Goal: Task Accomplishment & Management: Use online tool/utility

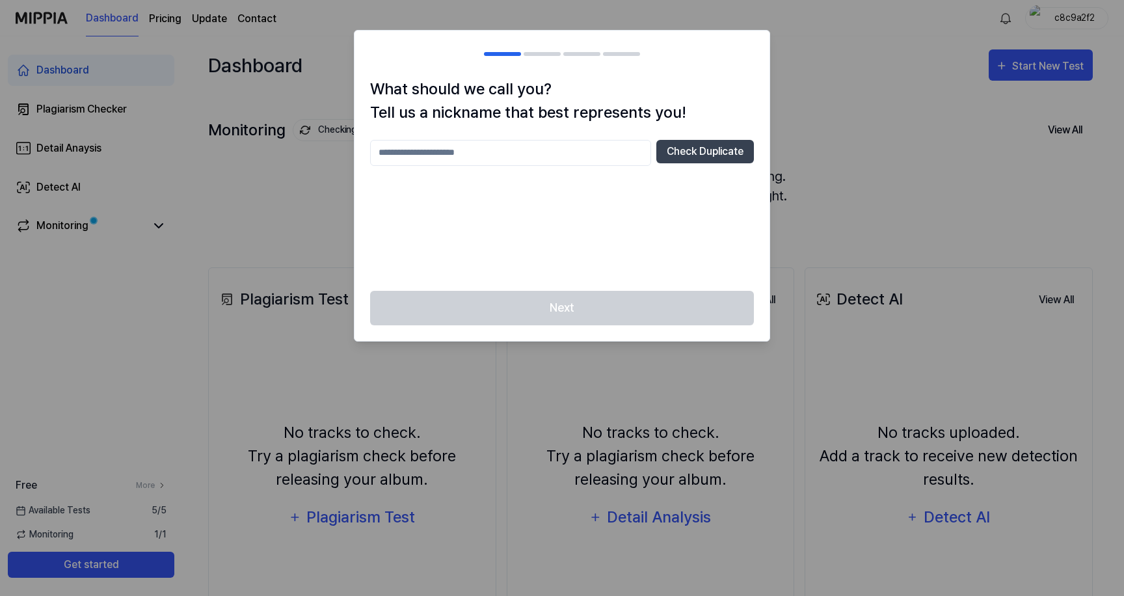
click at [608, 154] on input "text" at bounding box center [510, 153] width 281 height 26
type input "*****"
click at [714, 154] on button "Check Duplicate" at bounding box center [705, 151] width 98 height 23
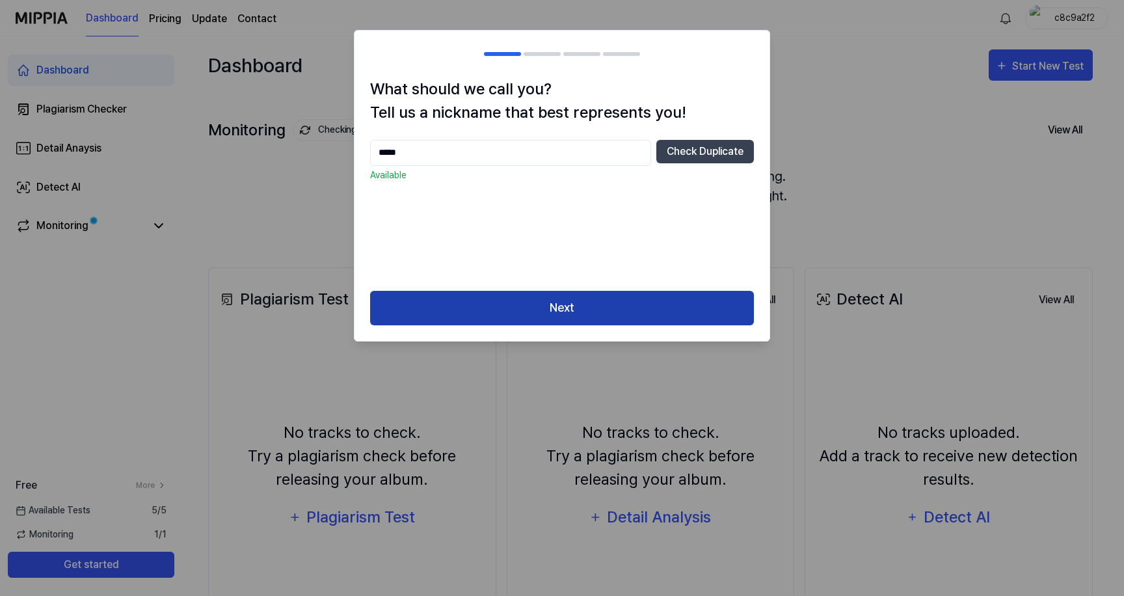
click at [624, 311] on button "Next" at bounding box center [562, 308] width 384 height 34
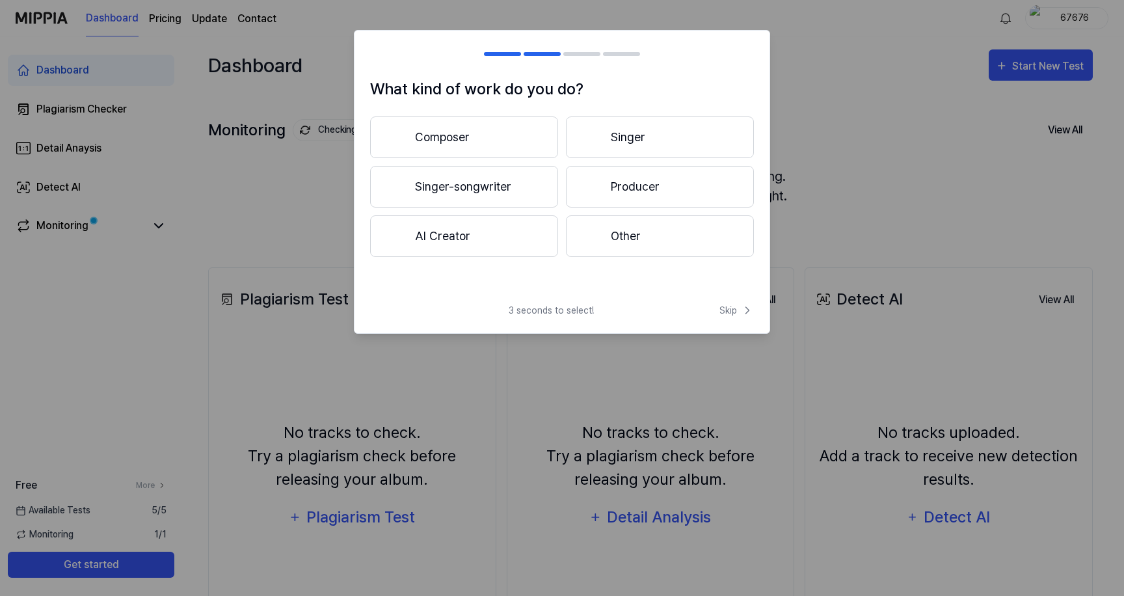
click at [489, 185] on button "Singer-songwriter" at bounding box center [464, 187] width 188 height 42
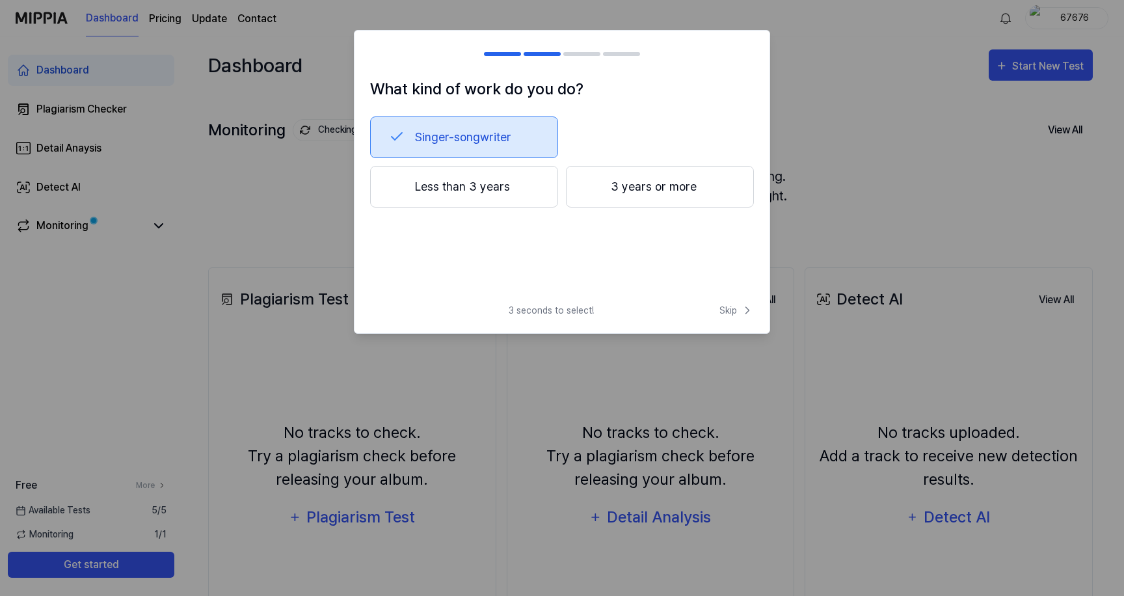
click at [596, 189] on div at bounding box center [593, 186] width 16 height 16
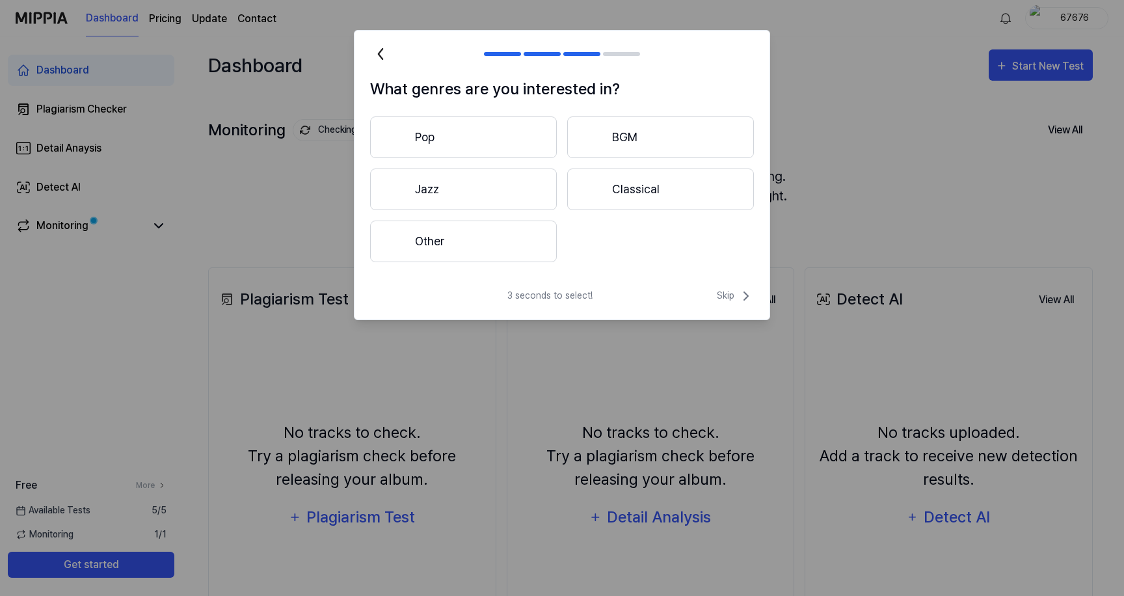
click at [507, 139] on button "Pop" at bounding box center [463, 137] width 187 height 42
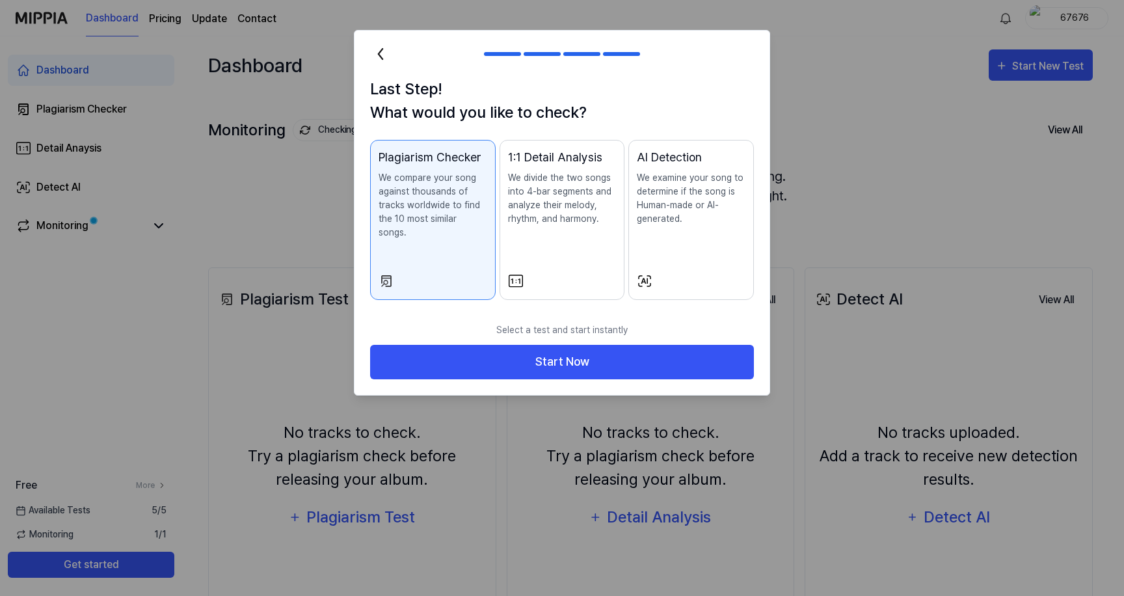
click at [667, 198] on p "We examine your song to determine if the song is Human-made or AI-generated." at bounding box center [691, 198] width 109 height 55
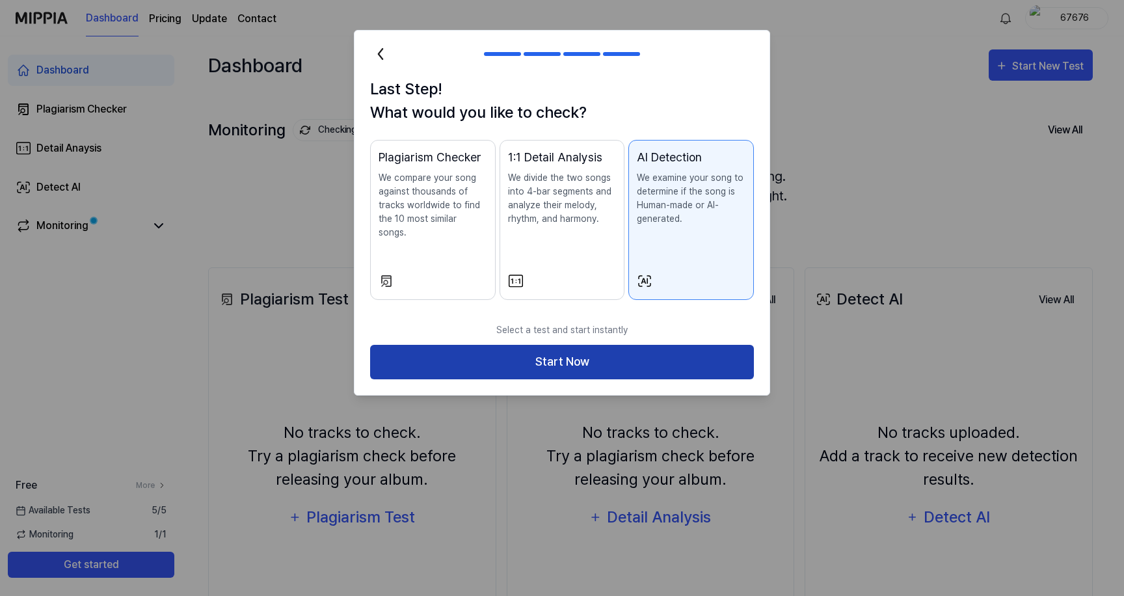
click at [536, 345] on button "Start Now" at bounding box center [562, 362] width 384 height 34
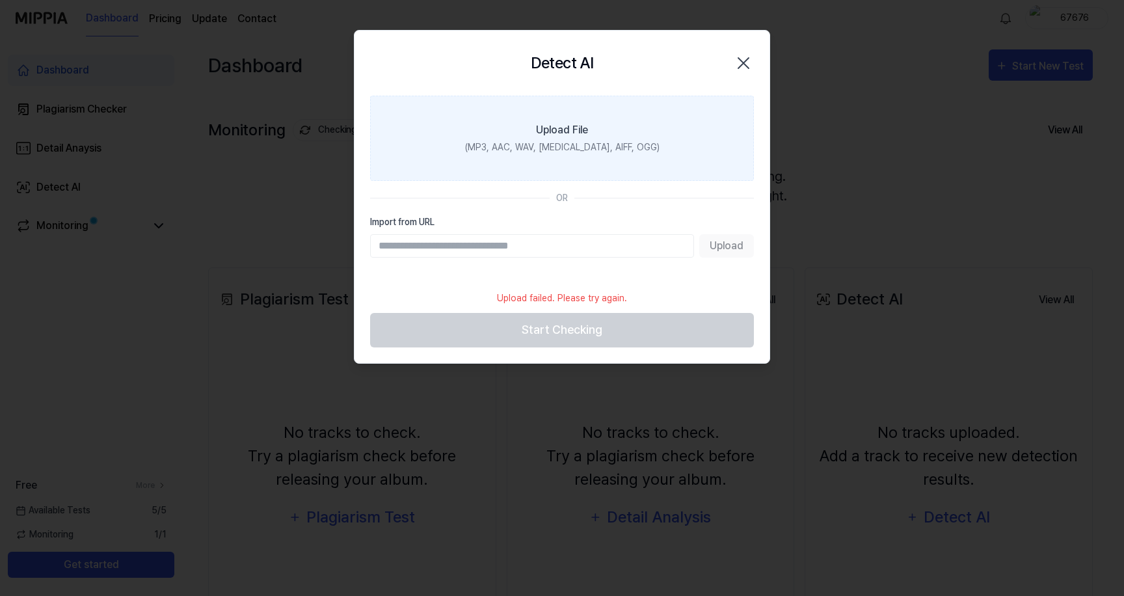
click at [569, 117] on label "Upload File (MP3, AAC, WAV, [MEDICAL_DATA], AIFF, OGG)" at bounding box center [562, 138] width 384 height 85
click at [0, 0] on input "Upload File (MP3, AAC, WAV, [MEDICAL_DATA], AIFF, OGG)" at bounding box center [0, 0] width 0 height 0
click at [582, 167] on label "Upload File (MP3, AAC, WAV, [MEDICAL_DATA], AIFF, OGG)" at bounding box center [562, 138] width 384 height 85
click at [0, 0] on input "Upload File (MP3, AAC, WAV, [MEDICAL_DATA], AIFF, OGG)" at bounding box center [0, 0] width 0 height 0
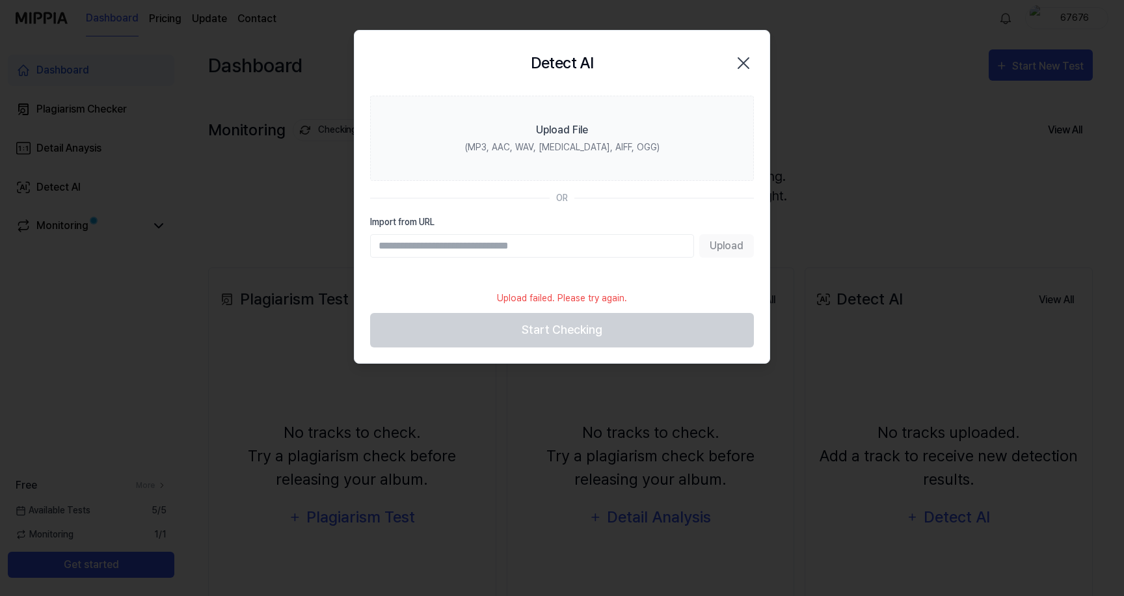
click at [749, 67] on icon "button" at bounding box center [743, 63] width 21 height 21
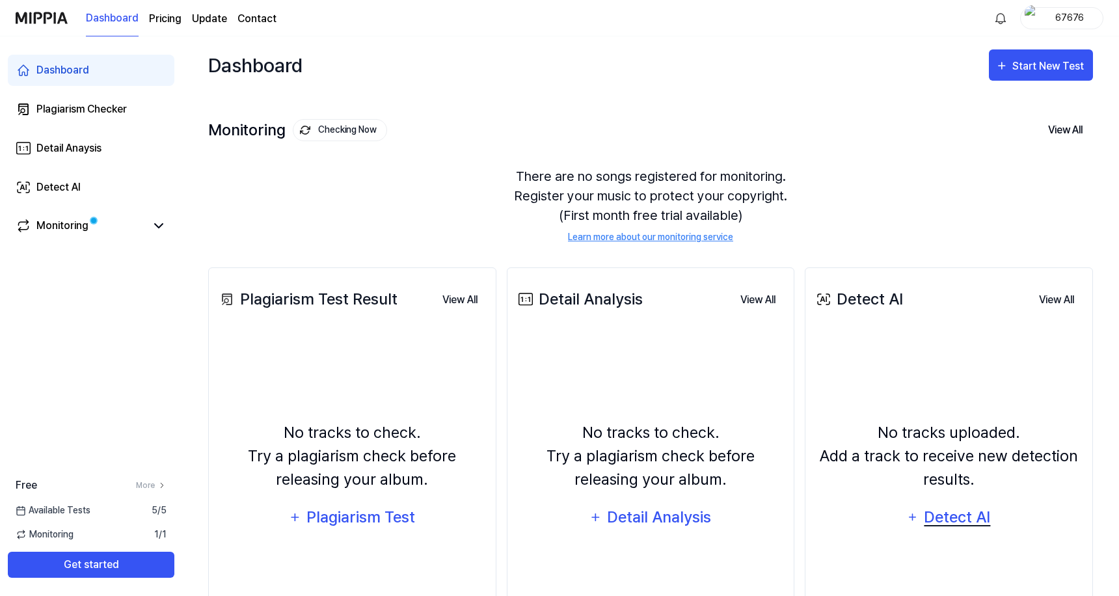
click at [943, 513] on div "Detect AI" at bounding box center [957, 517] width 70 height 25
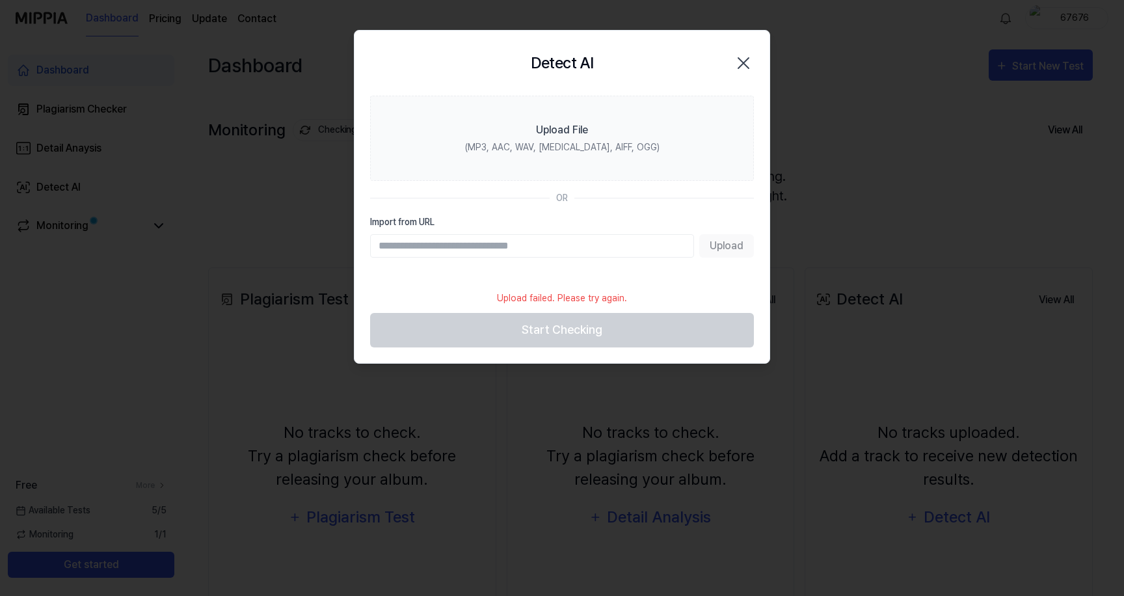
click at [745, 60] on icon "button" at bounding box center [743, 63] width 10 height 10
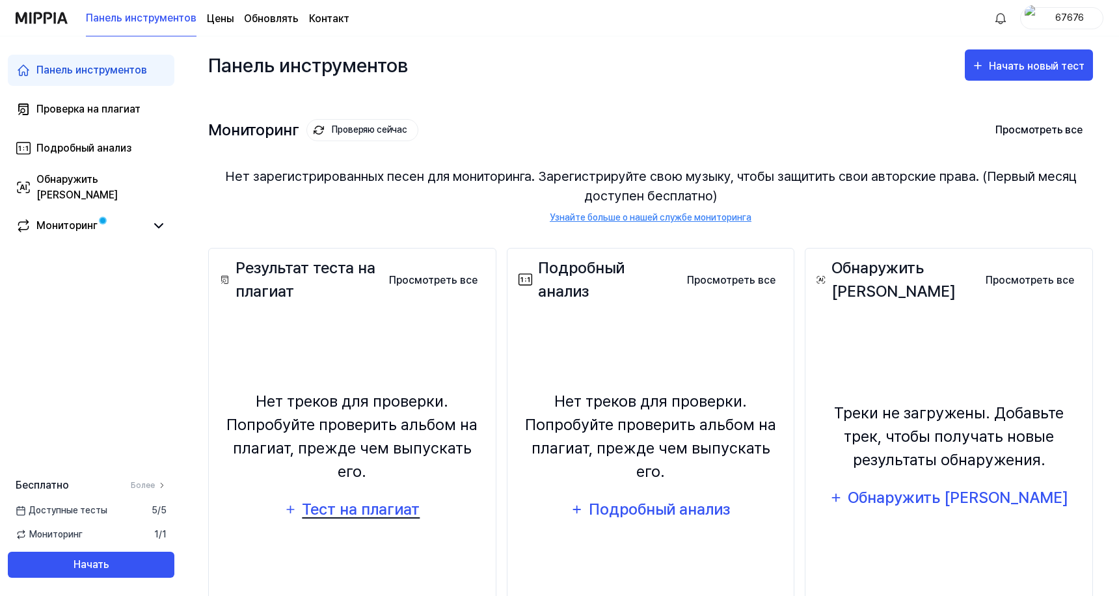
click at [347, 500] on font "Тест на плагиат" at bounding box center [361, 509] width 118 height 19
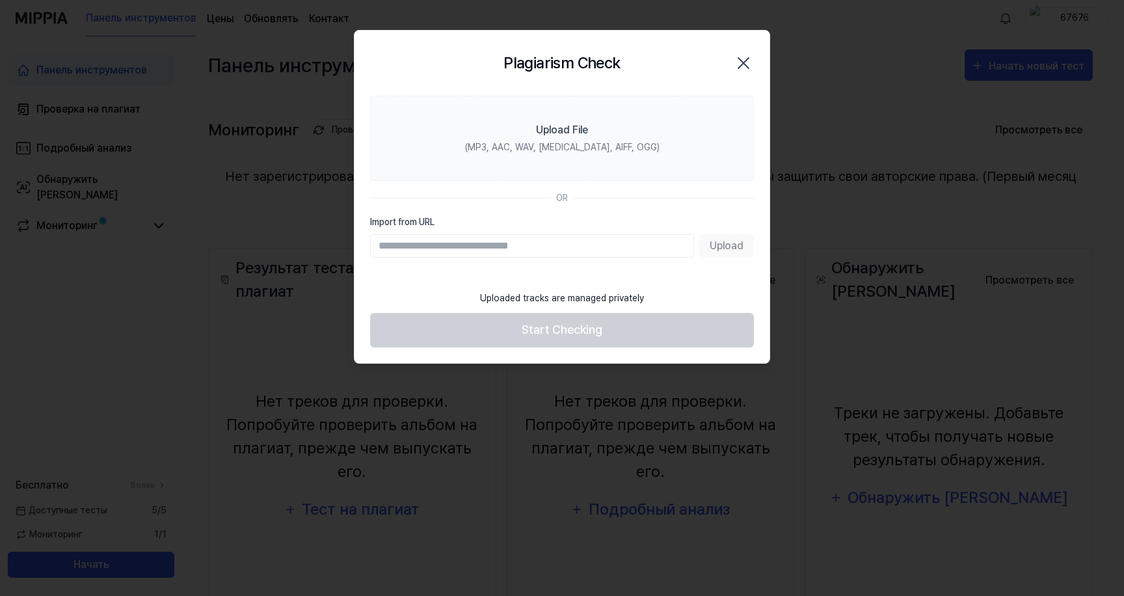
click at [744, 59] on icon "button" at bounding box center [743, 63] width 21 height 21
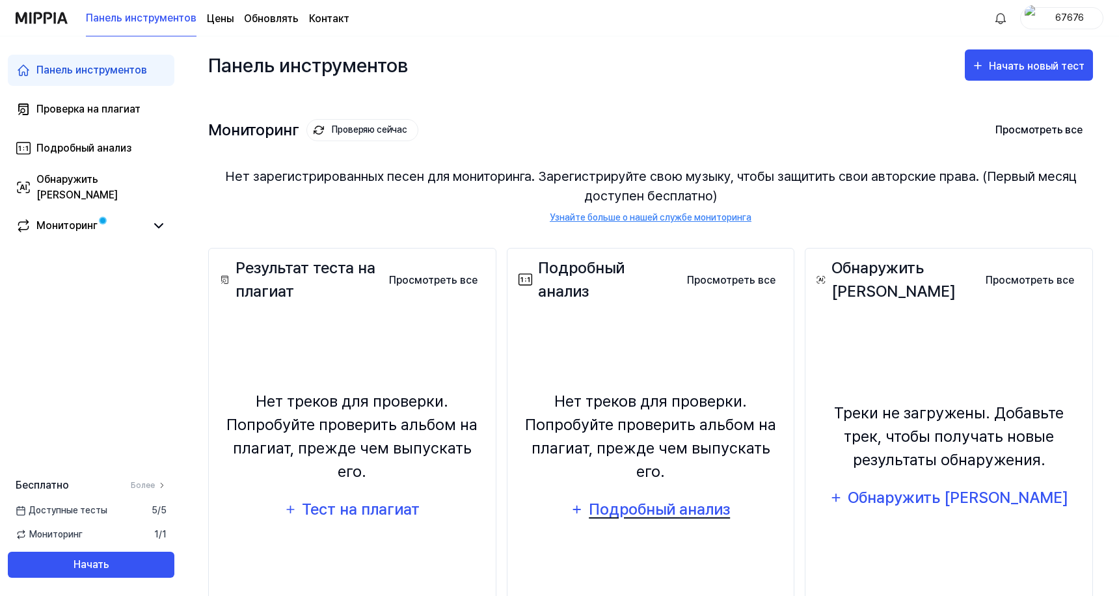
click at [625, 500] on font "Подробный анализ" at bounding box center [659, 509] width 141 height 19
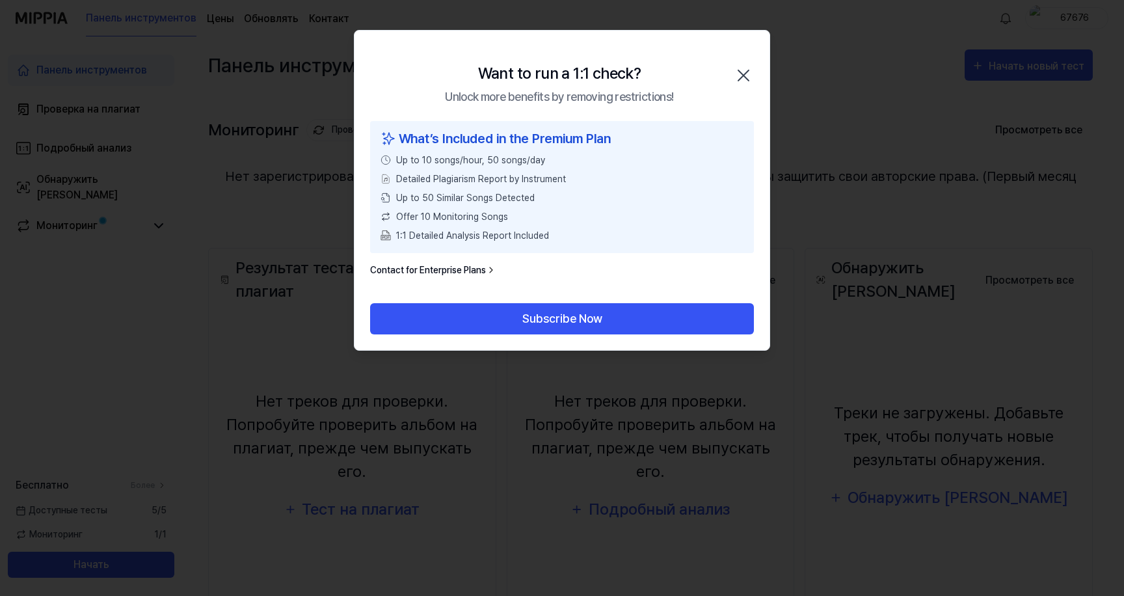
click at [742, 76] on icon "button" at bounding box center [743, 75] width 10 height 10
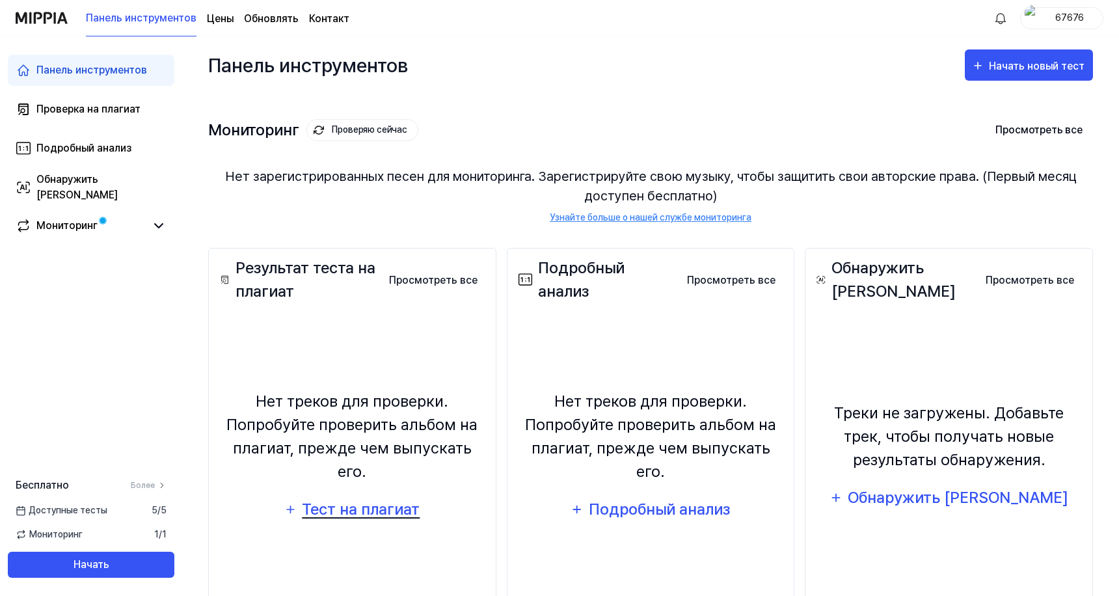
click at [362, 497] on div "Тест на плагиат" at bounding box center [361, 509] width 120 height 25
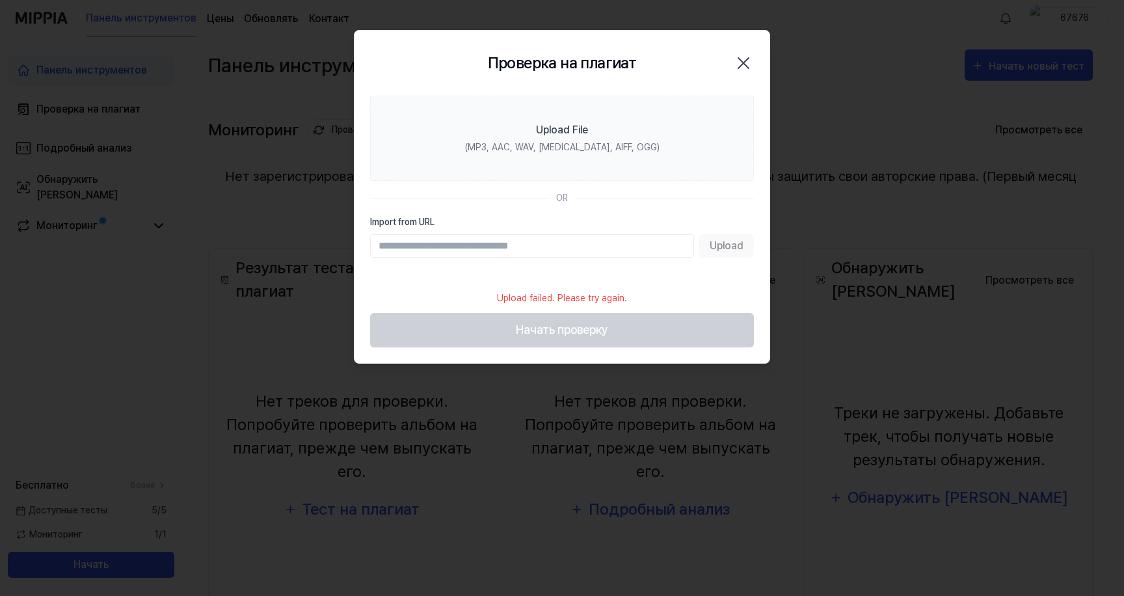
click at [745, 64] on icon "button" at bounding box center [743, 63] width 10 height 10
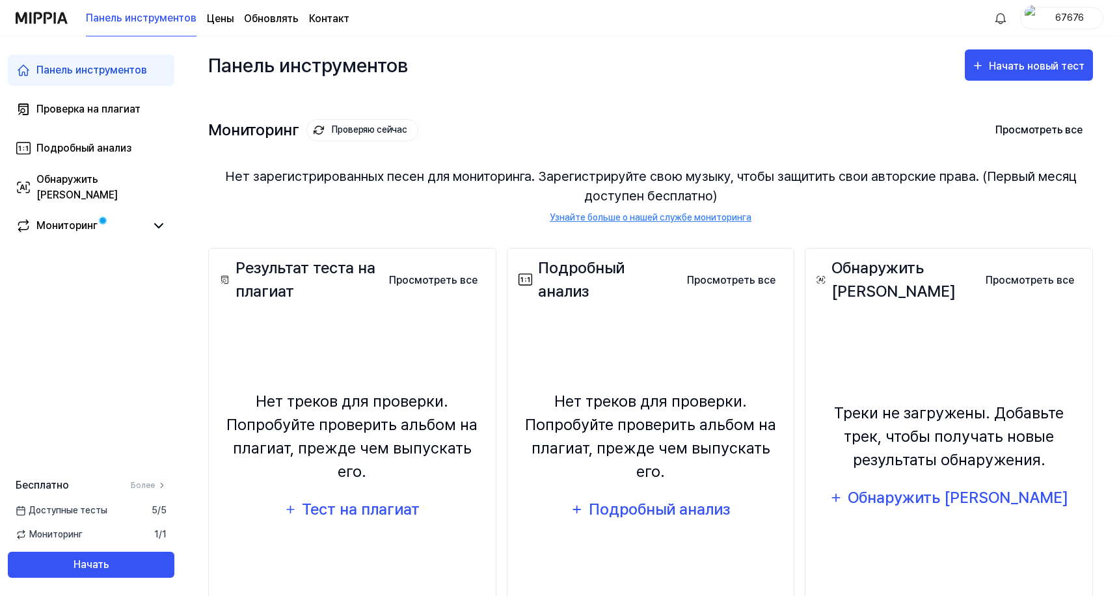
click at [375, 403] on font "Нет треков для проверки. Попробуйте проверить альбом на плагиат, прежде чем вып…" at bounding box center [351, 436] width 251 height 89
click at [376, 500] on font "Тест на плагиат" at bounding box center [361, 509] width 118 height 19
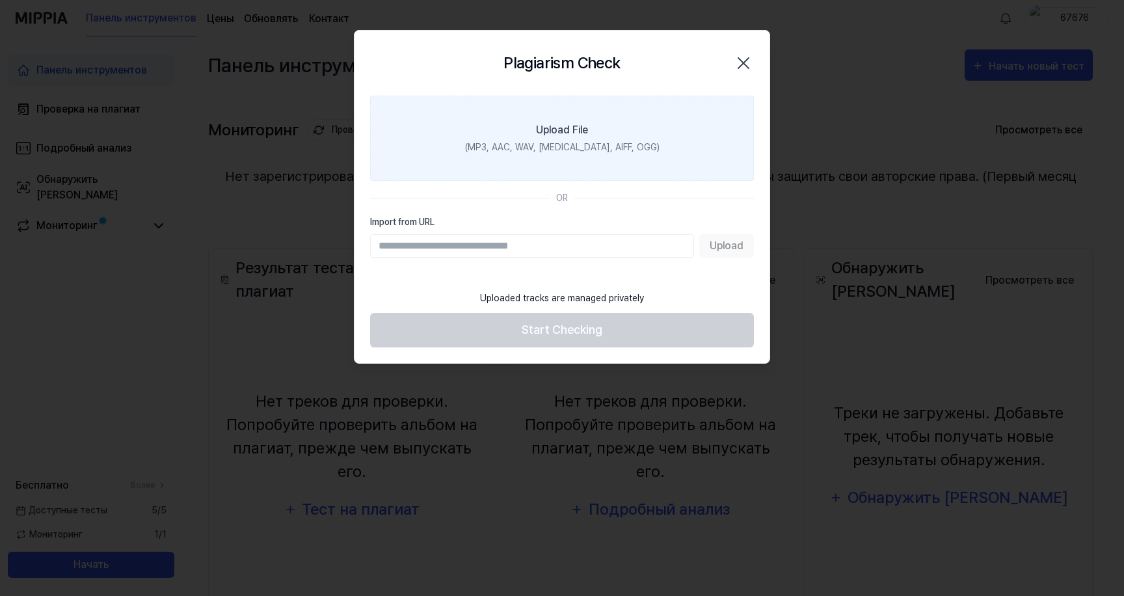
click at [548, 157] on label "Upload File (MP3, AAC, WAV, [MEDICAL_DATA], AIFF, OGG)" at bounding box center [562, 138] width 384 height 85
click at [0, 0] on input "Upload File (MP3, AAC, WAV, [MEDICAL_DATA], AIFF, OGG)" at bounding box center [0, 0] width 0 height 0
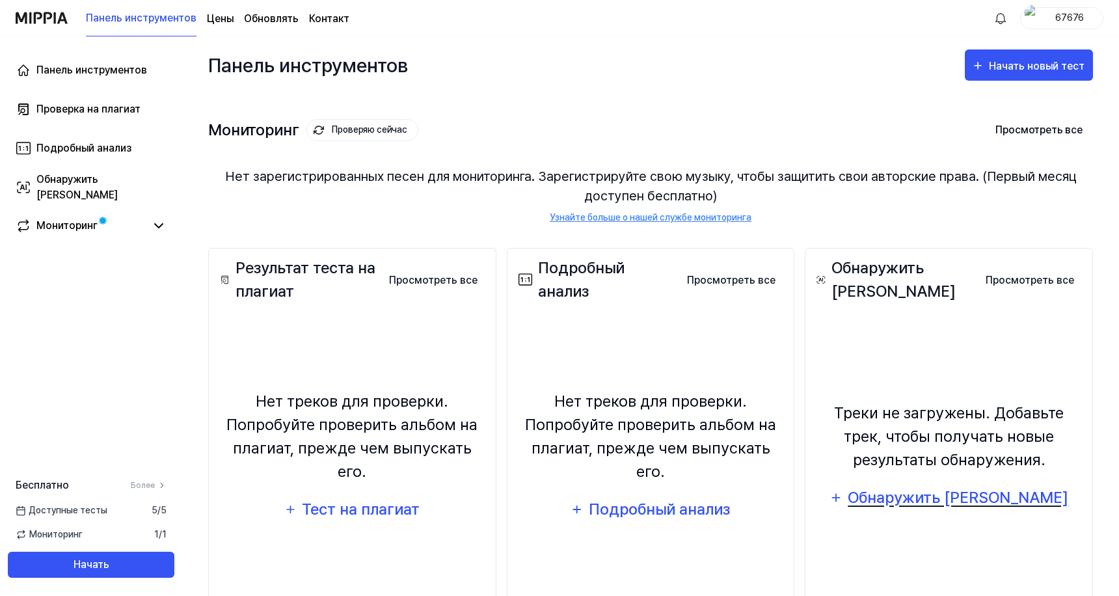
click at [907, 498] on font "Обнаружить [PERSON_NAME]" at bounding box center [958, 497] width 221 height 19
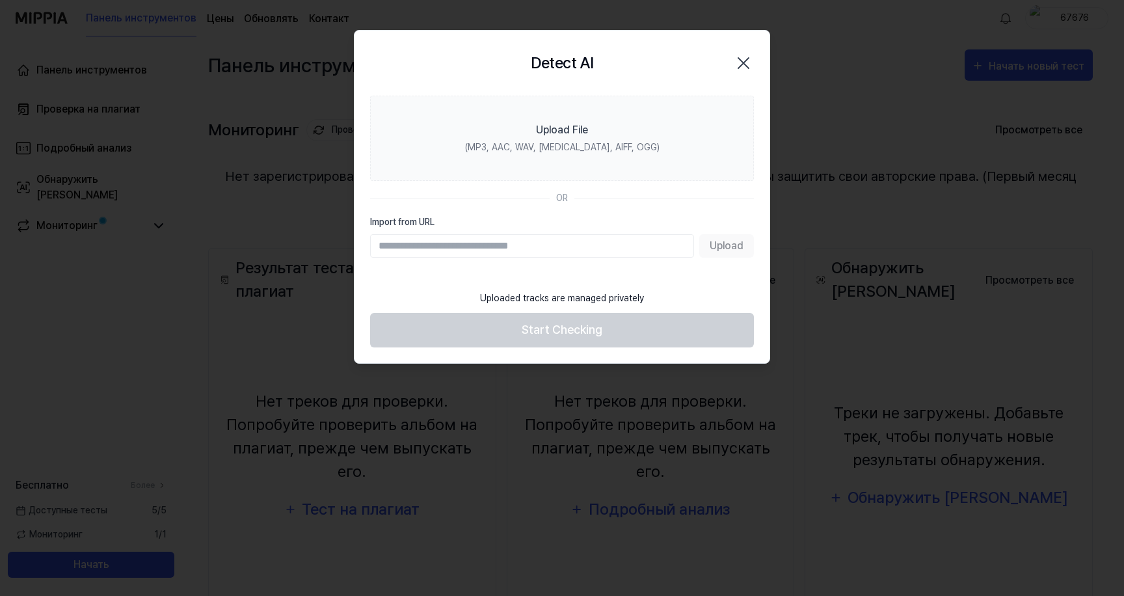
click at [552, 94] on div "Detect AI Close" at bounding box center [562, 63] width 415 height 65
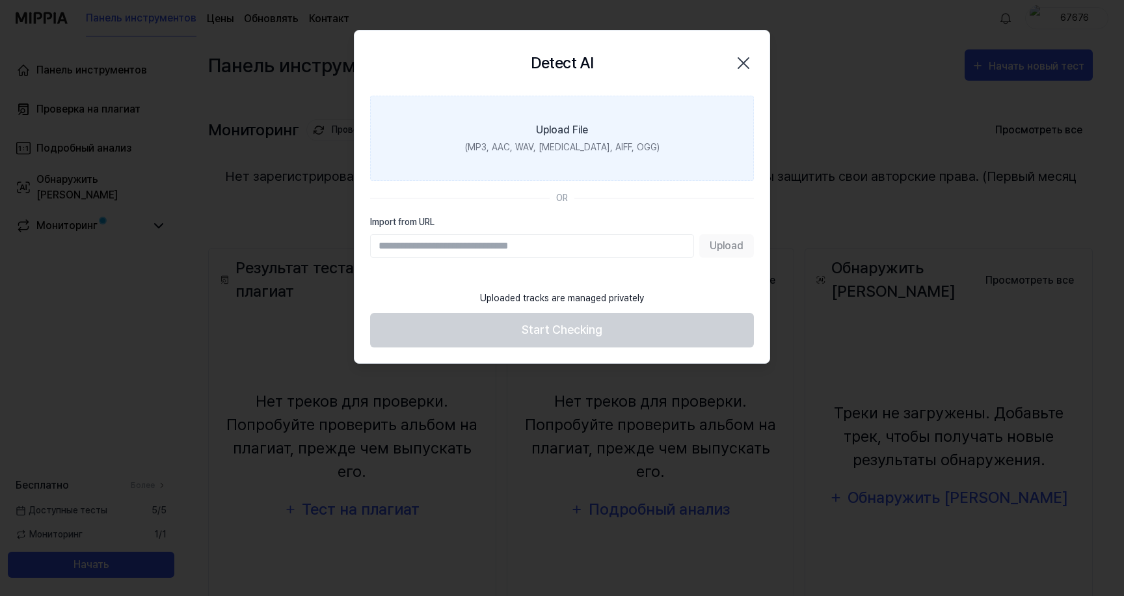
click at [550, 122] on label "Upload File (MP3, AAC, WAV, [MEDICAL_DATA], AIFF, OGG)" at bounding box center [562, 138] width 384 height 85
click at [0, 0] on input "Upload File (MP3, AAC, WAV, [MEDICAL_DATA], AIFF, OGG)" at bounding box center [0, 0] width 0 height 0
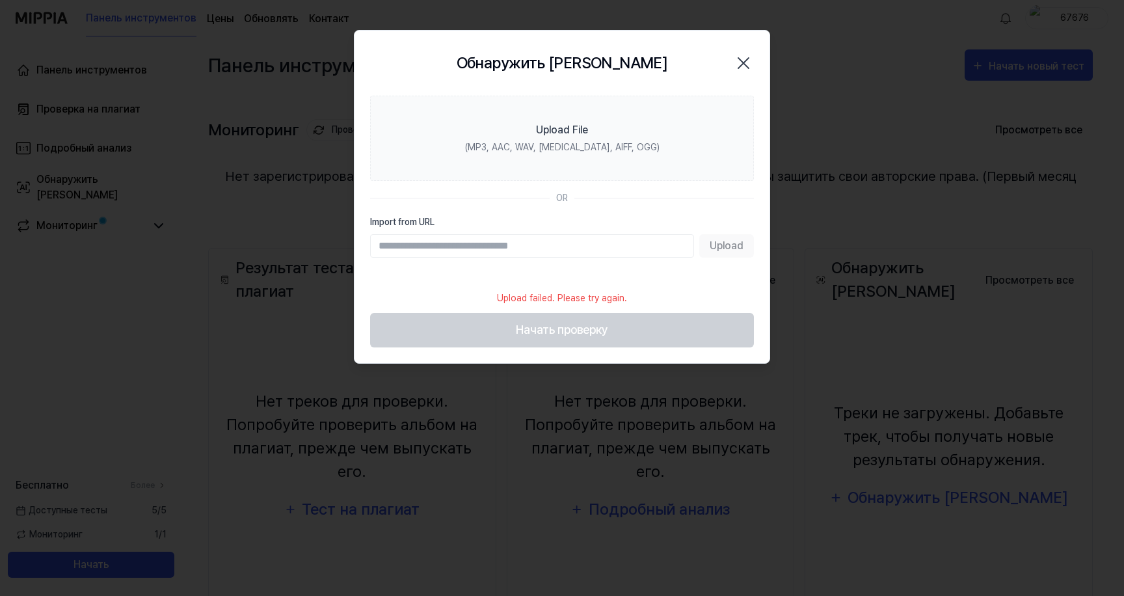
click at [744, 69] on icon "button" at bounding box center [743, 63] width 21 height 21
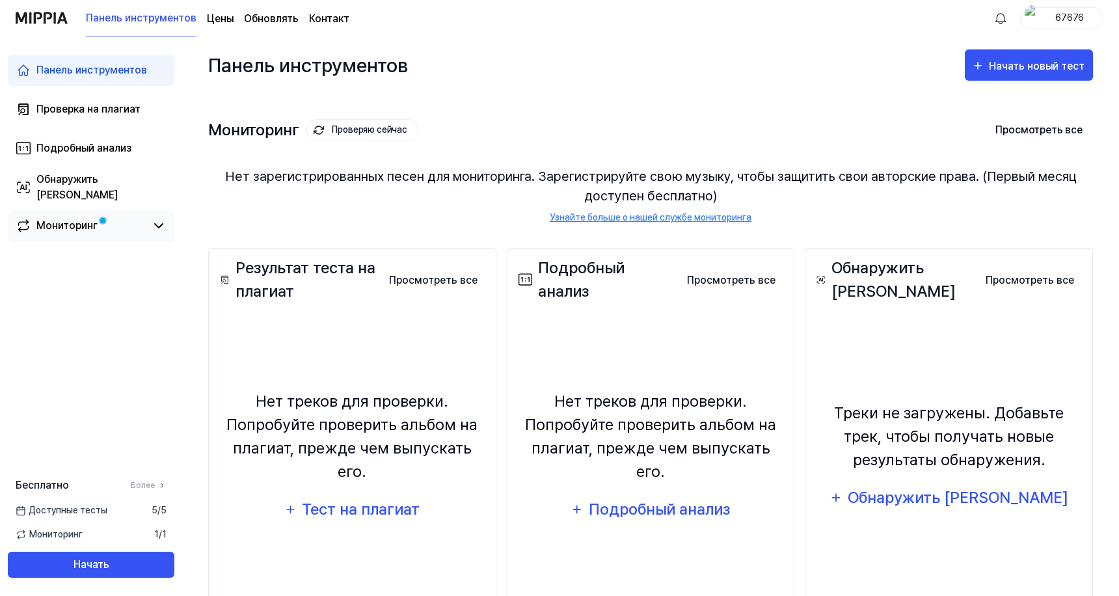
click at [141, 229] on link "Мониторинг" at bounding box center [81, 226] width 130 height 16
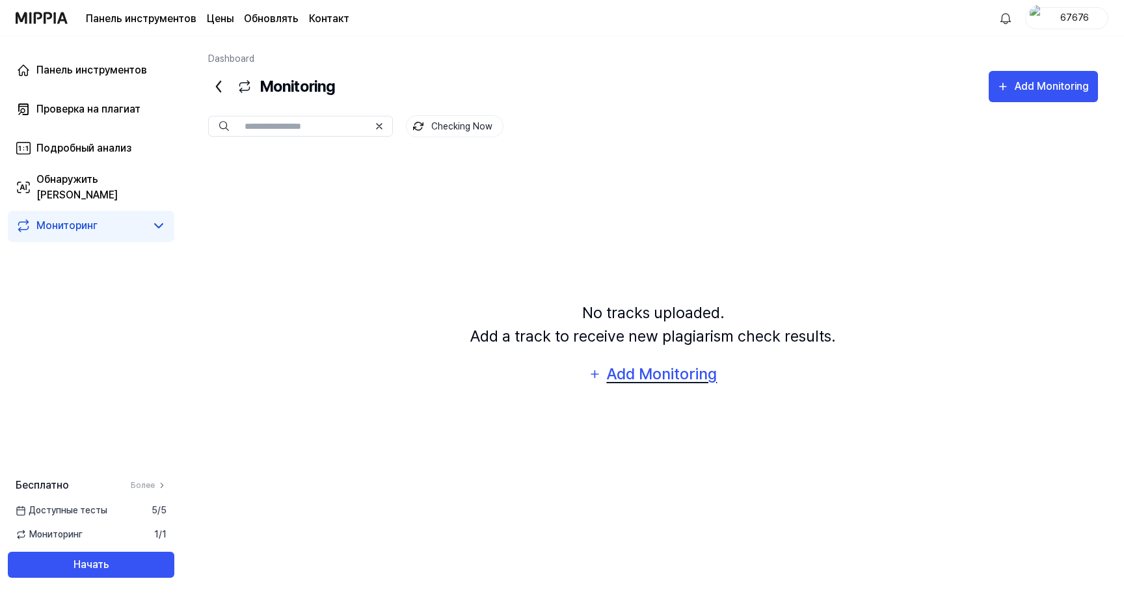
click at [662, 372] on div "Add Monitoring" at bounding box center [662, 374] width 113 height 25
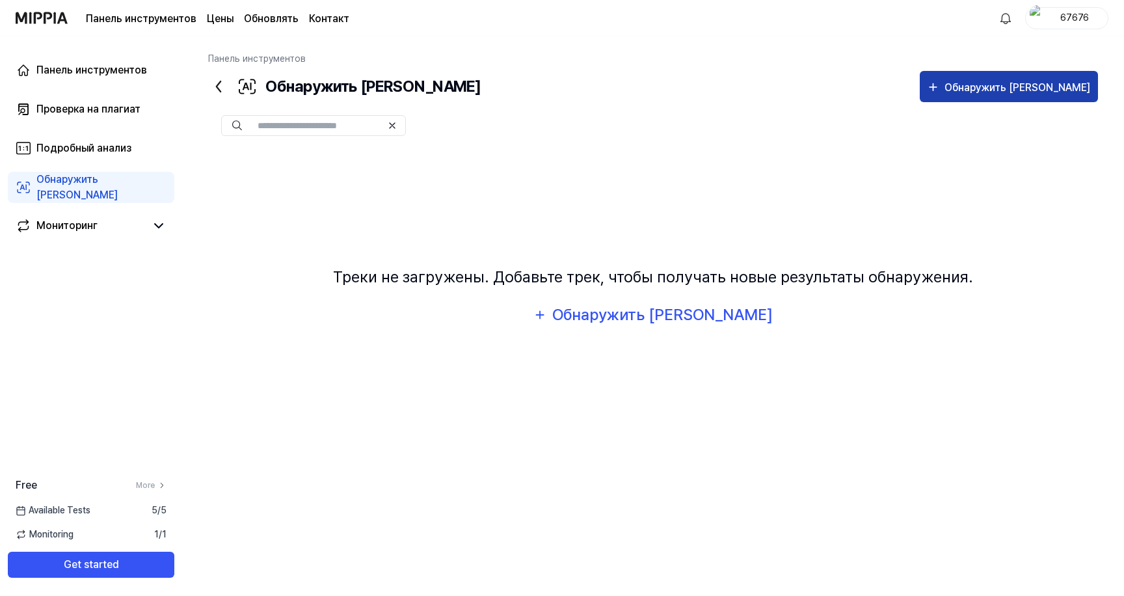
click at [1039, 90] on font "Обнаружить [PERSON_NAME]" at bounding box center [1017, 87] width 146 height 12
